Goal: Check status

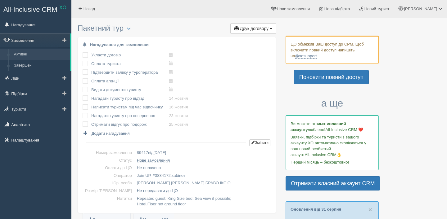
click at [26, 55] on link "Активні" at bounding box center [40, 54] width 59 height 11
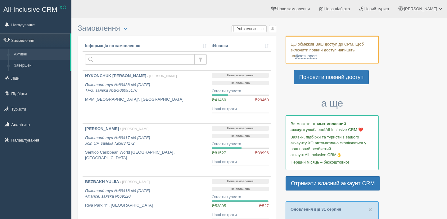
scroll to position [18, 0]
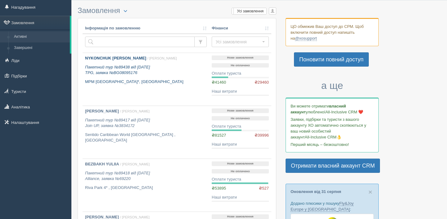
click at [124, 78] on div "NYKONCHUK IRYNA / Анна Б. Пакетний тур №89438 від 29.08.2025 TPG, заявка №BG080…" at bounding box center [146, 70] width 122 height 29
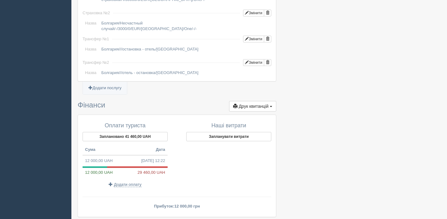
scroll to position [563, 0]
